Goal: Task Accomplishment & Management: Use online tool/utility

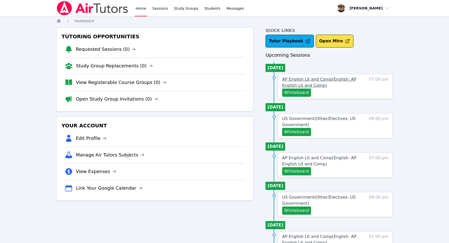
click at [335, 79] on span "AP English Lit and Comp ( English: AP English Lit and Comp )" at bounding box center [319, 82] width 74 height 11
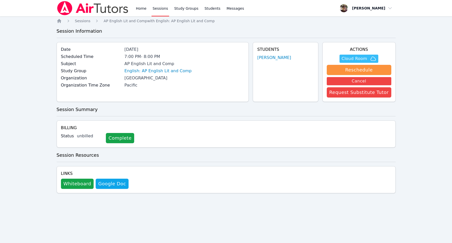
click at [366, 55] on button "Cloud Room" at bounding box center [359, 59] width 39 height 8
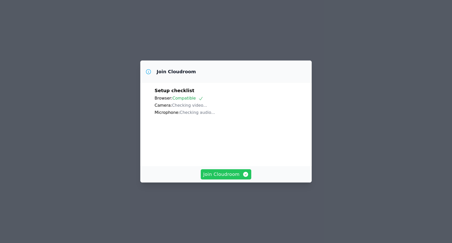
click at [220, 178] on span "Join Cloudroom" at bounding box center [226, 174] width 46 height 7
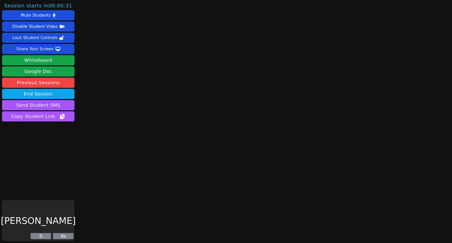
click at [64, 235] on icon at bounding box center [63, 236] width 5 height 4
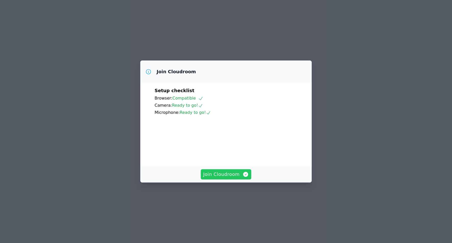
click at [226, 178] on span "Join Cloudroom" at bounding box center [226, 174] width 46 height 7
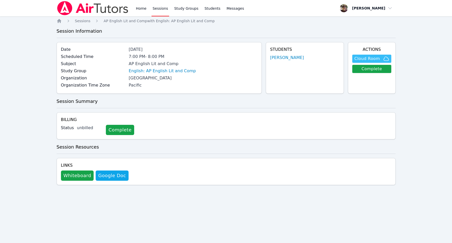
click at [369, 58] on span "Cloud Room" at bounding box center [368, 59] width 26 height 6
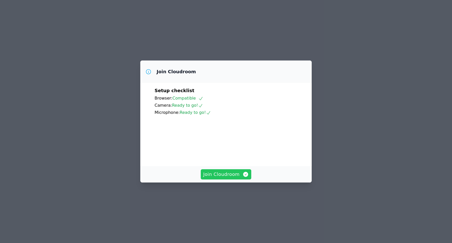
click at [234, 178] on span "Join Cloudroom" at bounding box center [226, 174] width 46 height 7
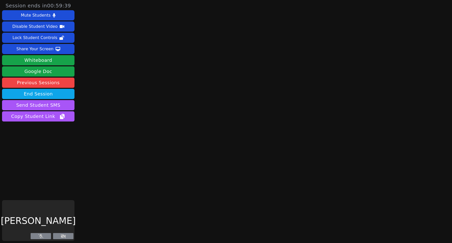
click at [41, 168] on aside "Session ends in 00:59:39 Mute Students Disable Student Video Lock Student Contr…" at bounding box center [38, 121] width 77 height 243
